Goal: Communication & Community: Answer question/provide support

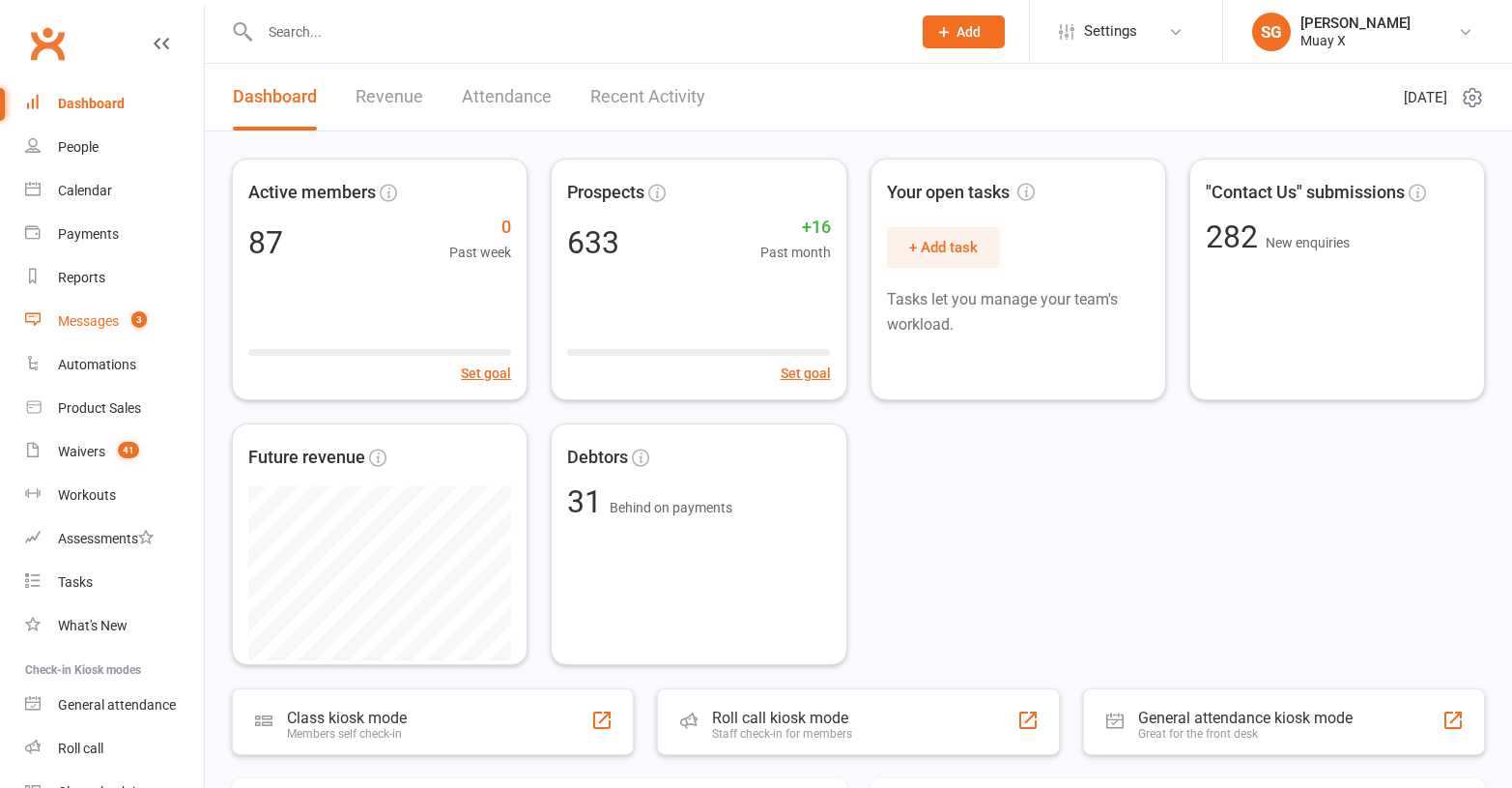
click at [96, 323] on div "Messages" at bounding box center [89, 321] width 61 height 16
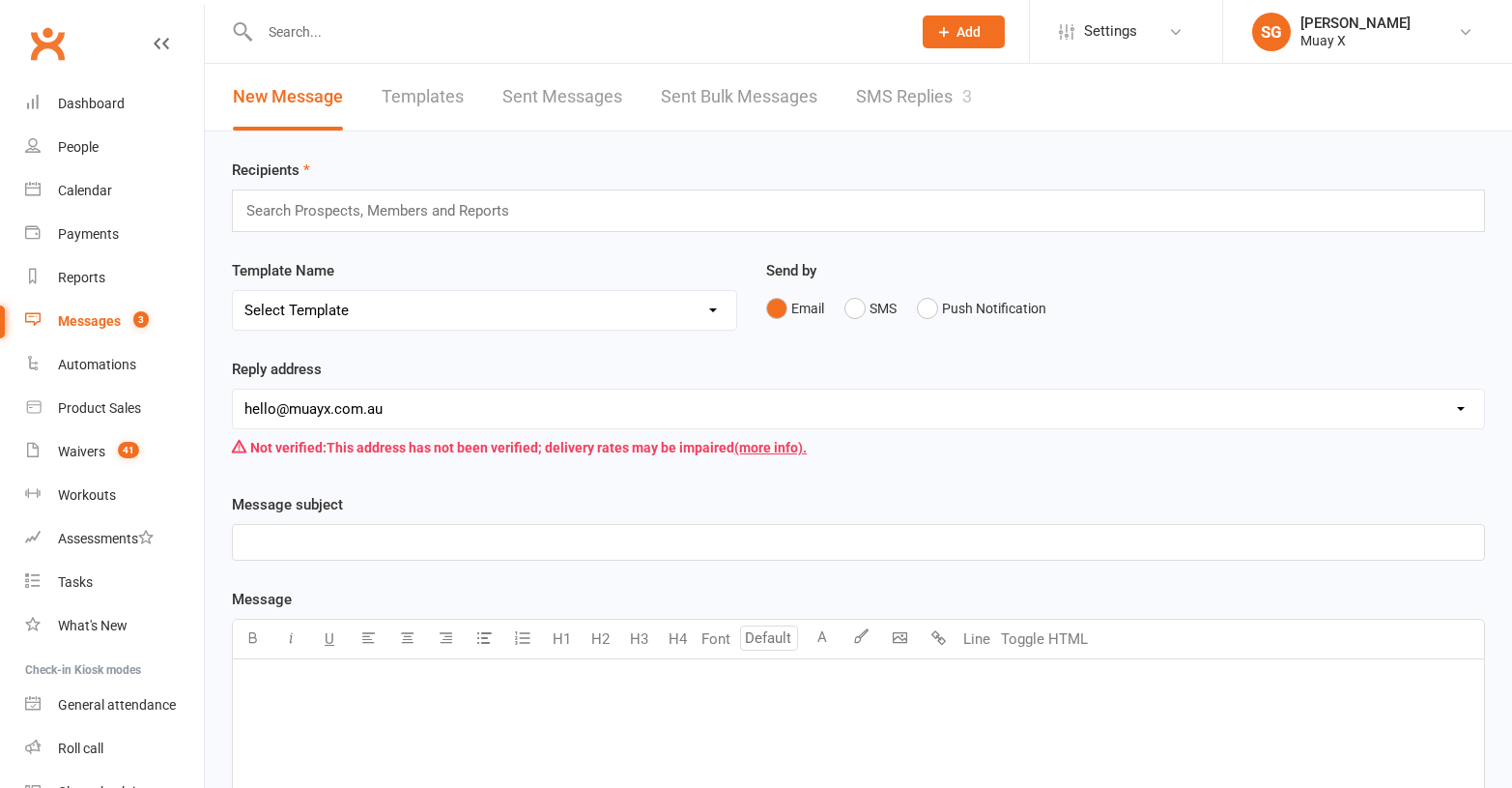
click at [874, 93] on link "SMS Replies 3" at bounding box center [914, 98] width 116 height 67
